Goal: Information Seeking & Learning: Find specific page/section

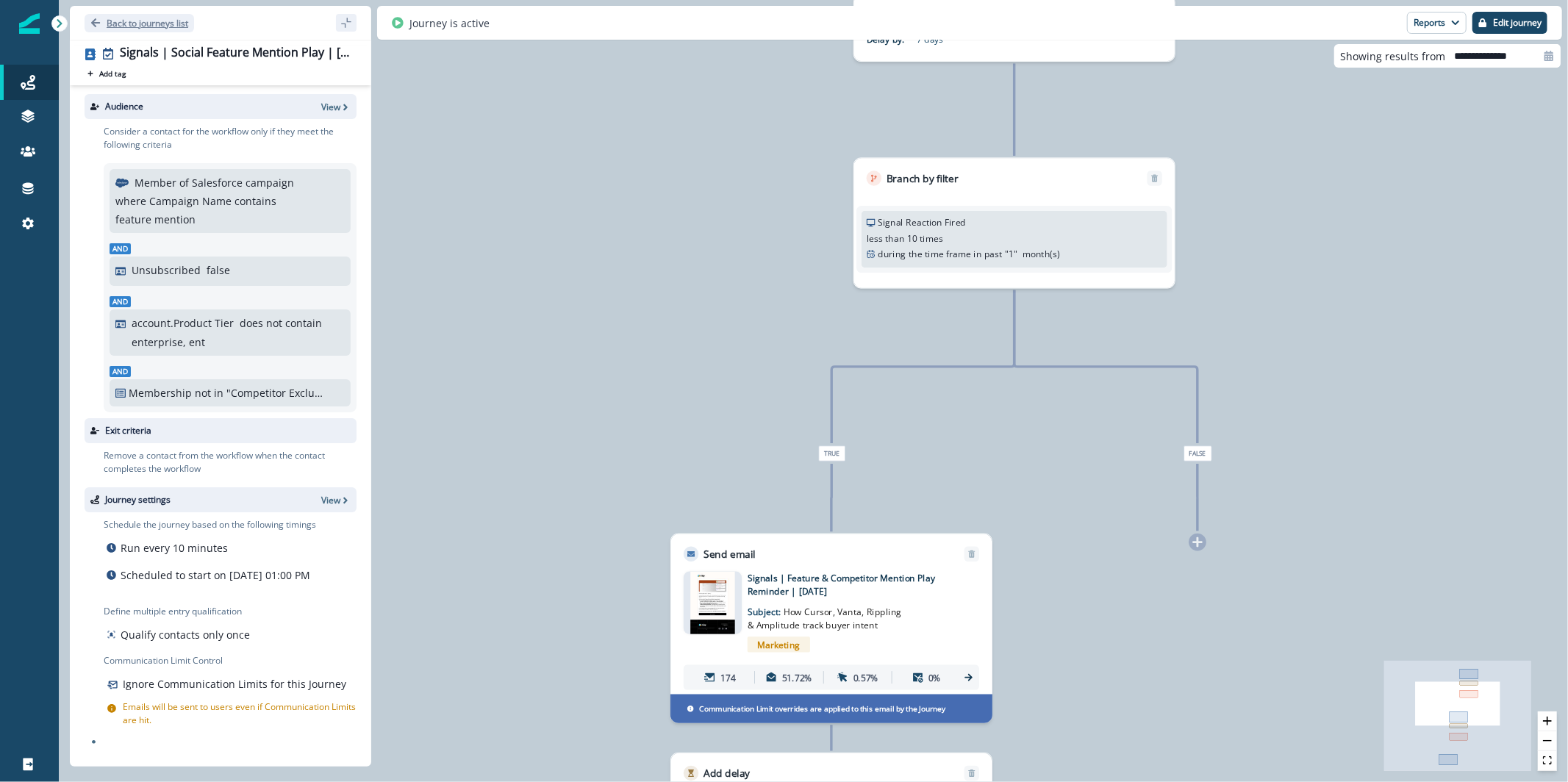
click at [161, 21] on p "Back to journeys list" at bounding box center [147, 23] width 82 height 13
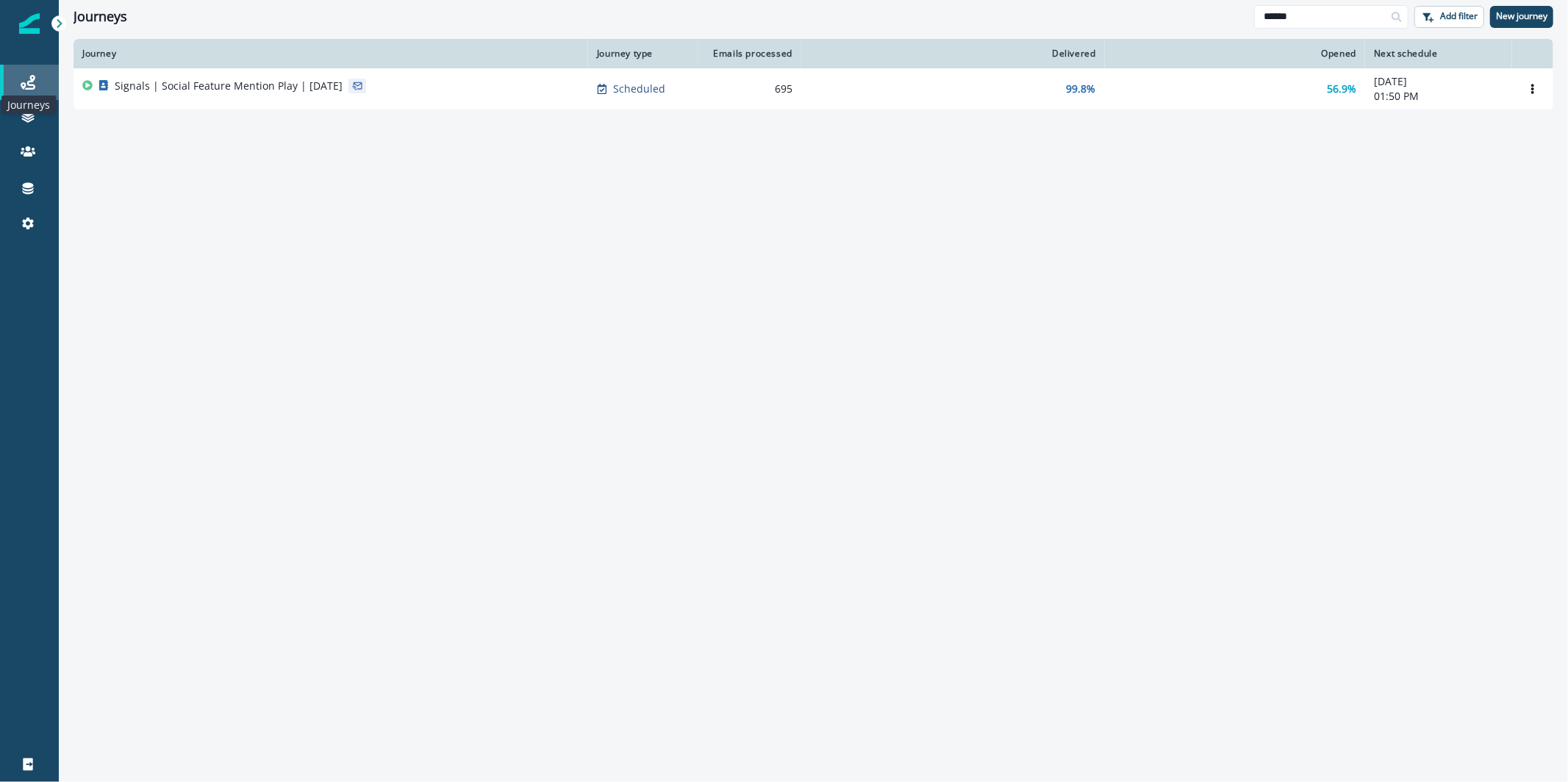
click at [25, 82] on icon at bounding box center [28, 82] width 14 height 14
click at [21, 80] on icon at bounding box center [28, 82] width 14 height 14
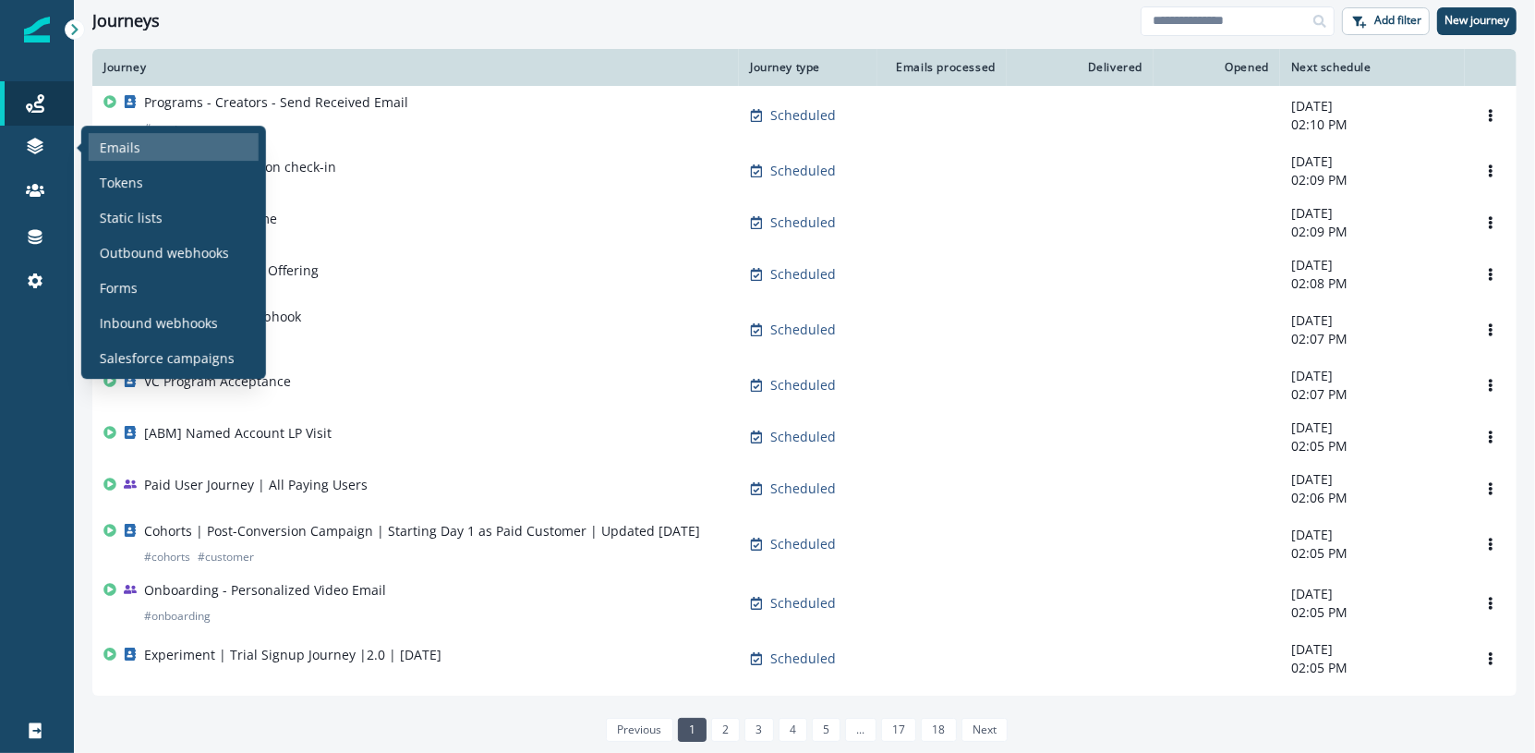
click at [149, 148] on div "Emails" at bounding box center [174, 147] width 170 height 28
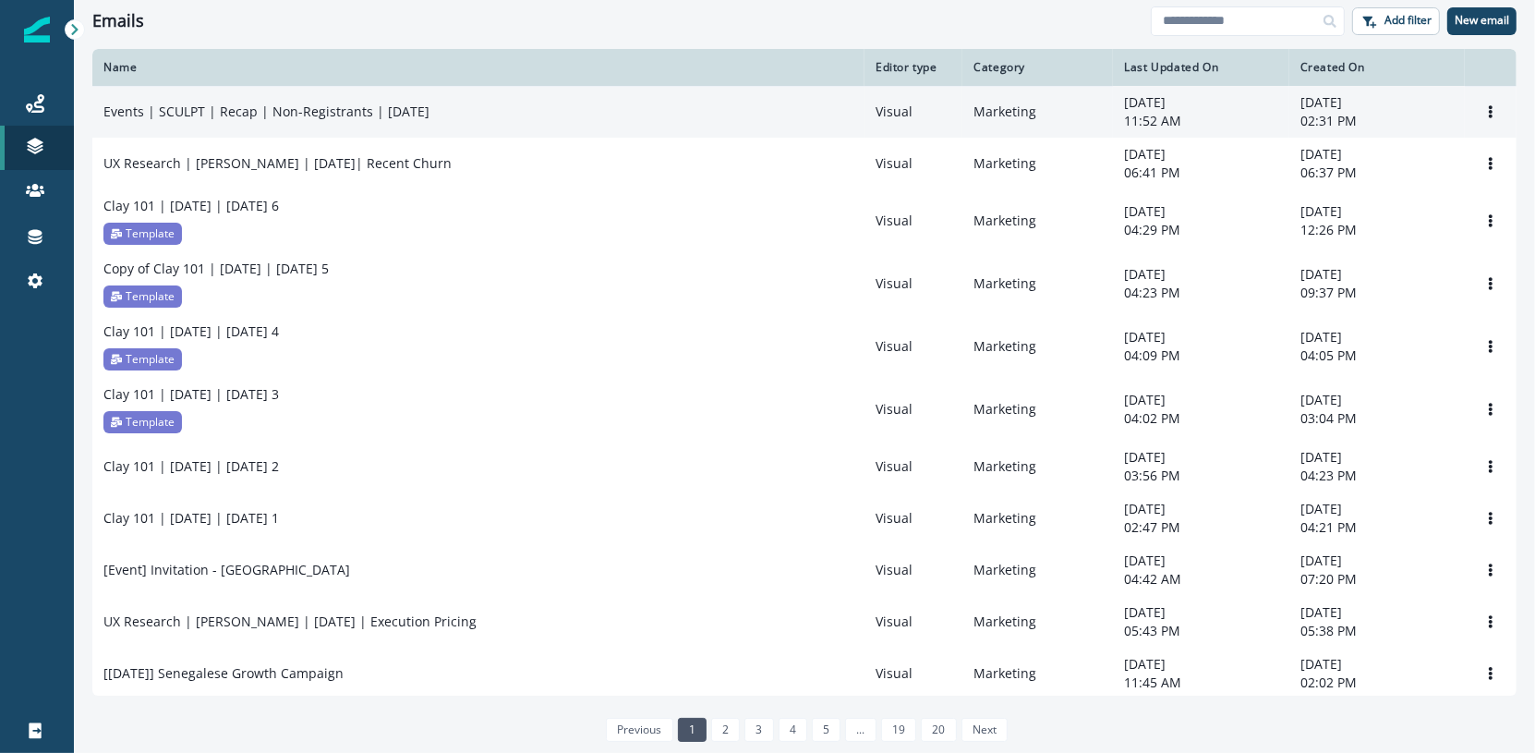
click at [323, 125] on td "Events | SCULPT | Recap | Non-Registrants | Sep 25" at bounding box center [478, 112] width 772 height 52
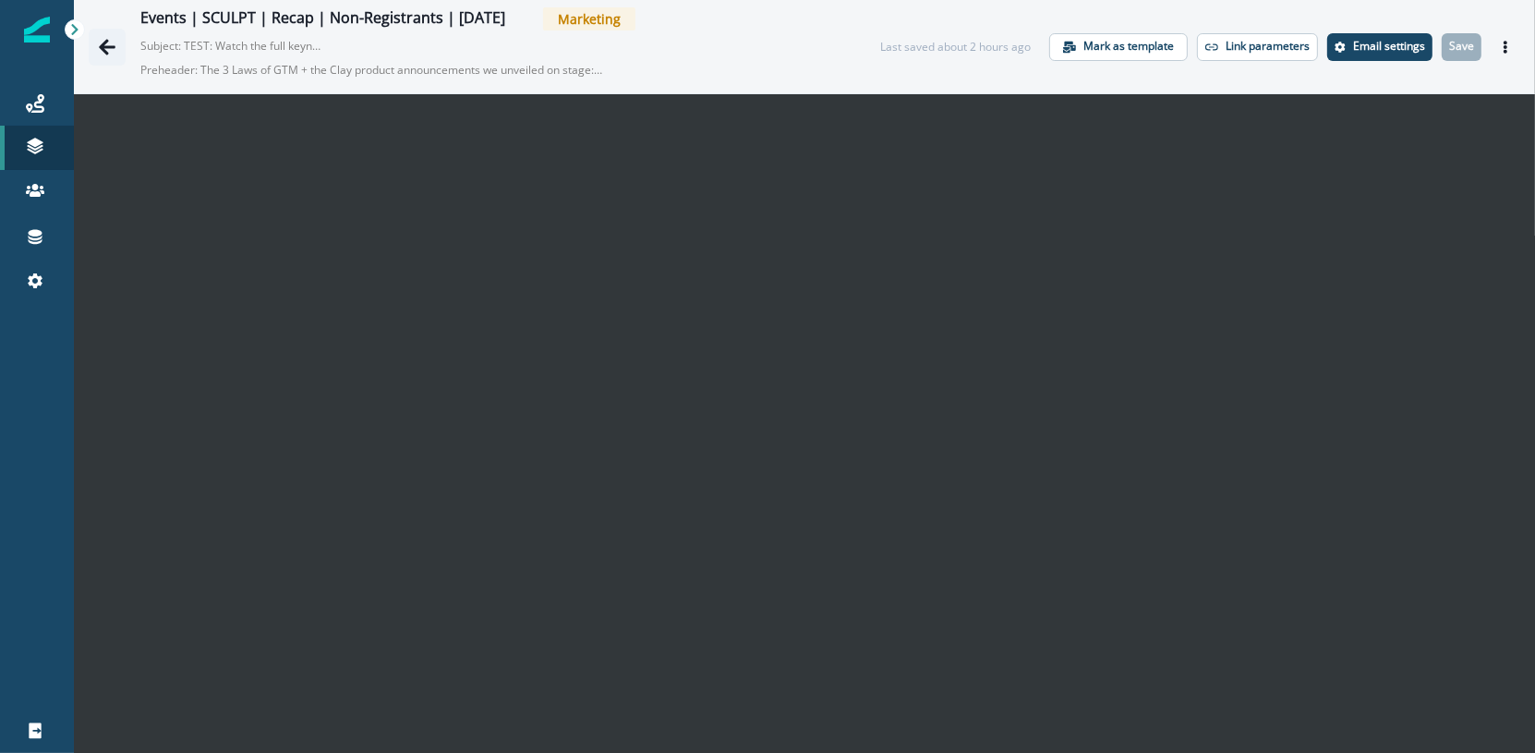
click at [111, 51] on icon "Go back" at bounding box center [107, 47] width 18 height 18
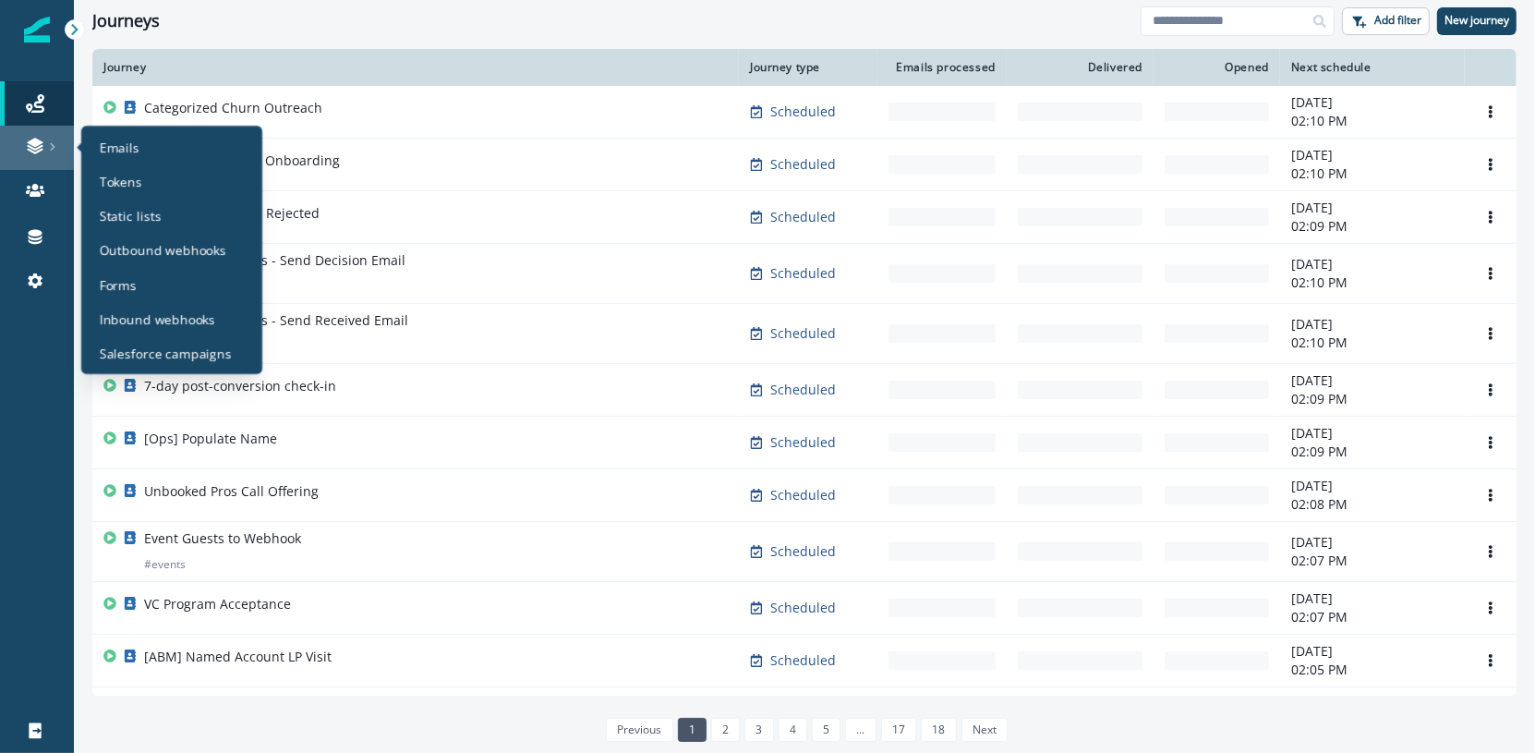
click at [37, 156] on link at bounding box center [37, 148] width 74 height 44
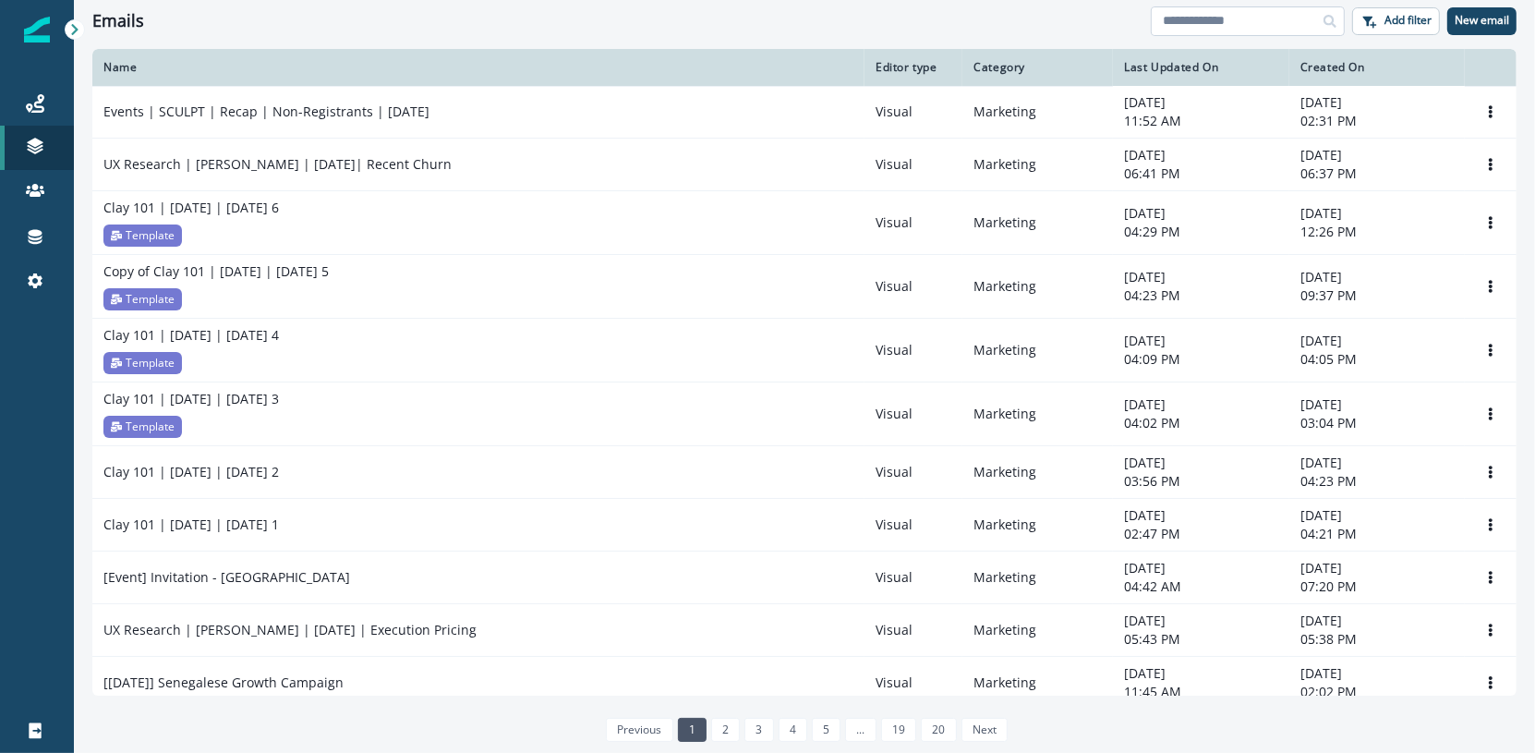
click at [1275, 20] on input at bounding box center [1248, 21] width 194 height 30
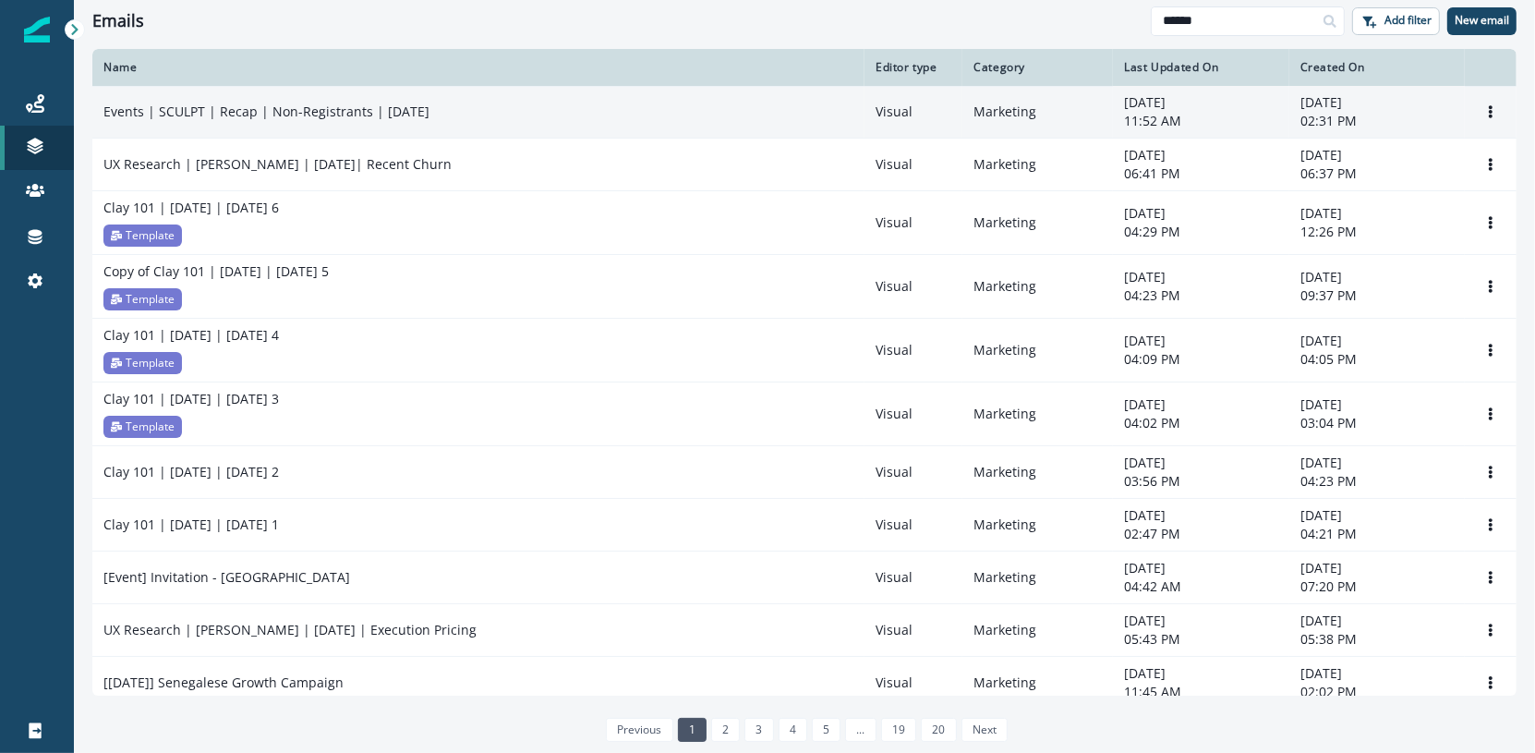
type input "******"
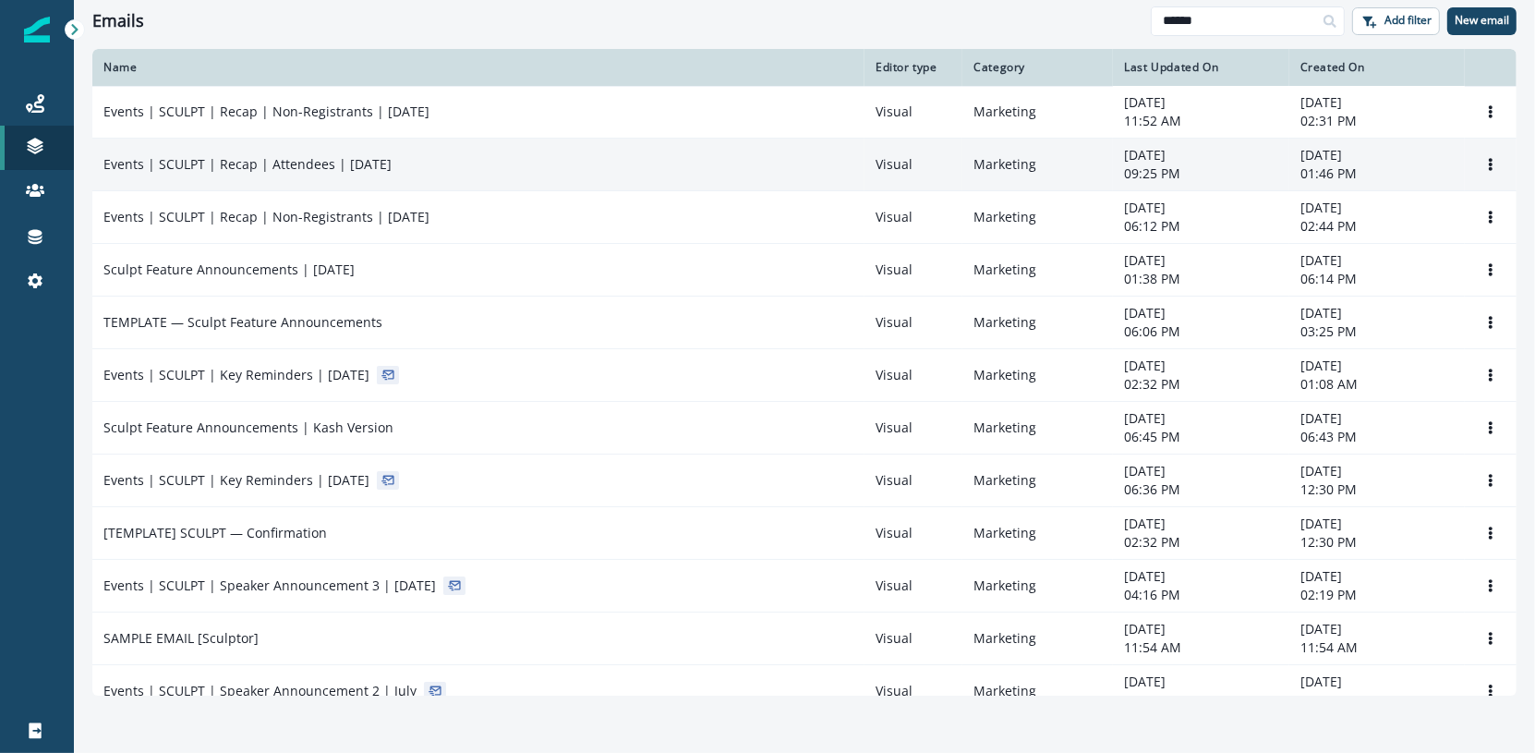
click at [441, 188] on td "Events | SCULPT | Recap | Attendees | Sep 18" at bounding box center [478, 165] width 772 height 53
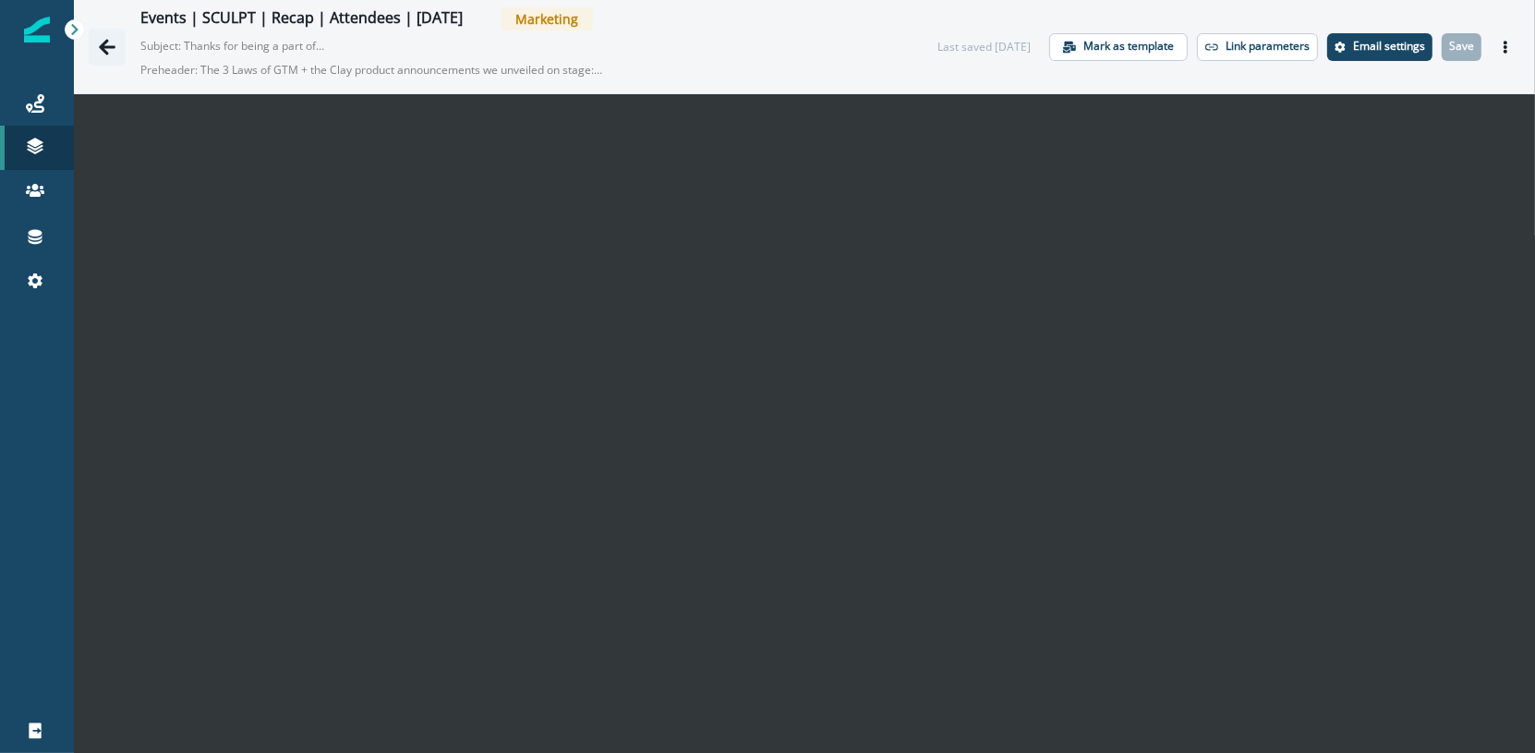
click at [98, 42] on icon "Go back" at bounding box center [107, 47] width 18 height 18
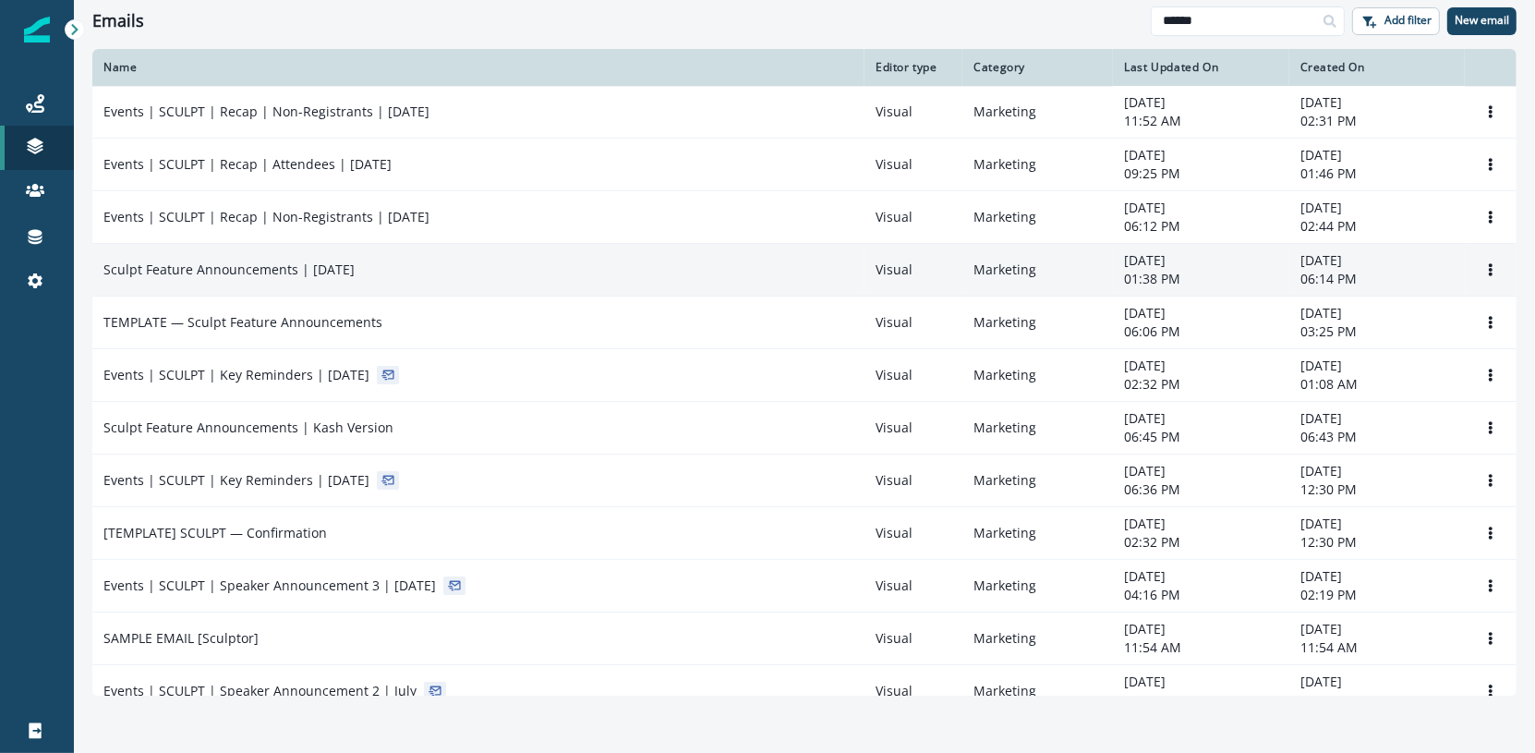
click at [515, 273] on div "Sculpt Feature Announcements | September 17" at bounding box center [478, 270] width 750 height 18
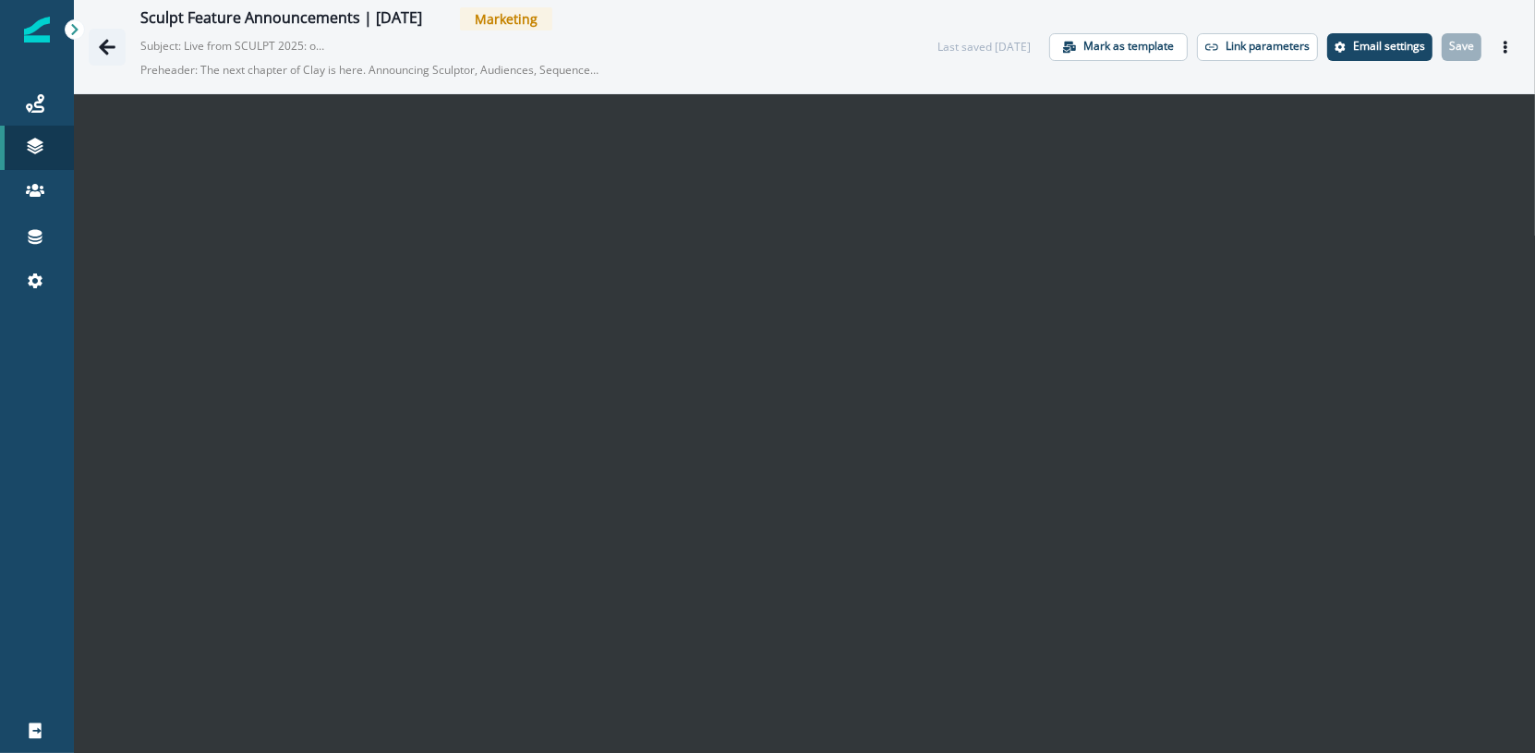
click at [99, 47] on icon "Go back" at bounding box center [107, 47] width 18 height 18
